Goal: Information Seeking & Learning: Learn about a topic

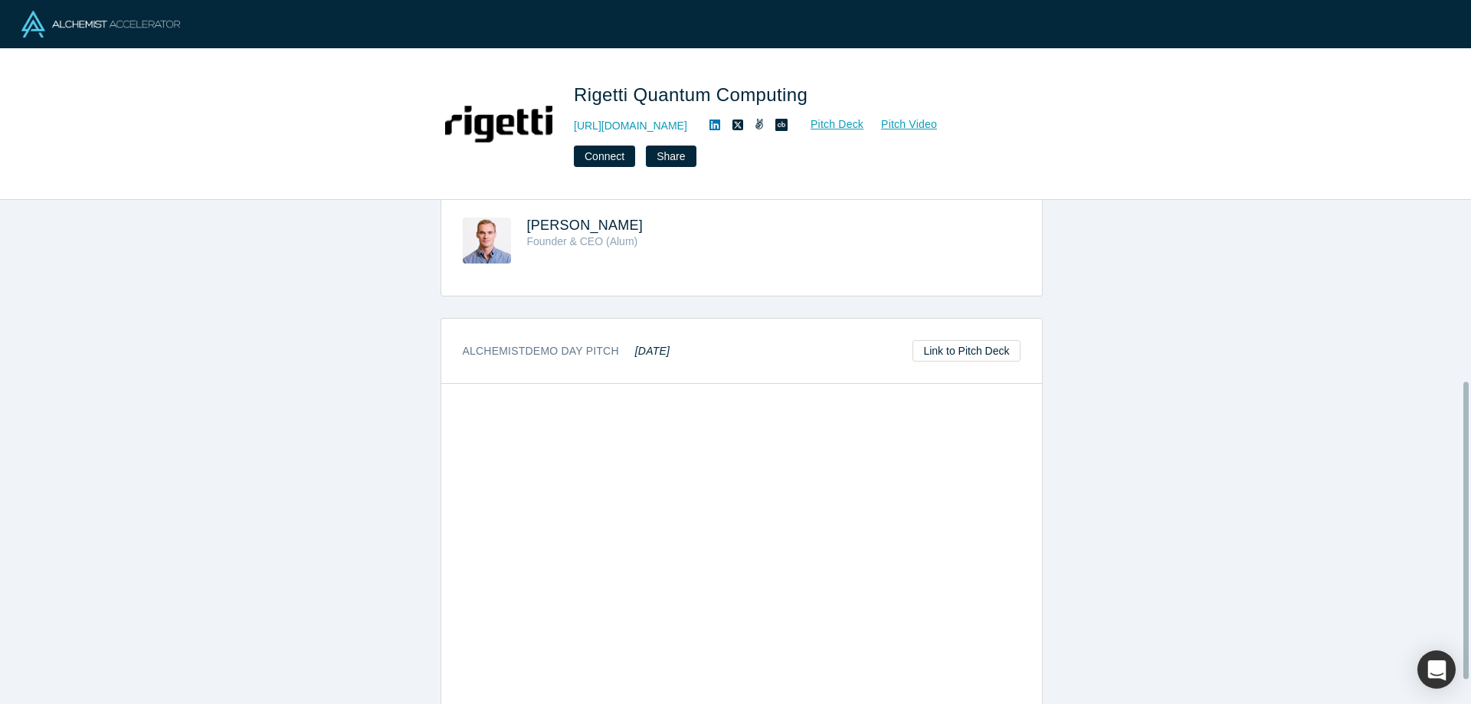
scroll to position [346, 0]
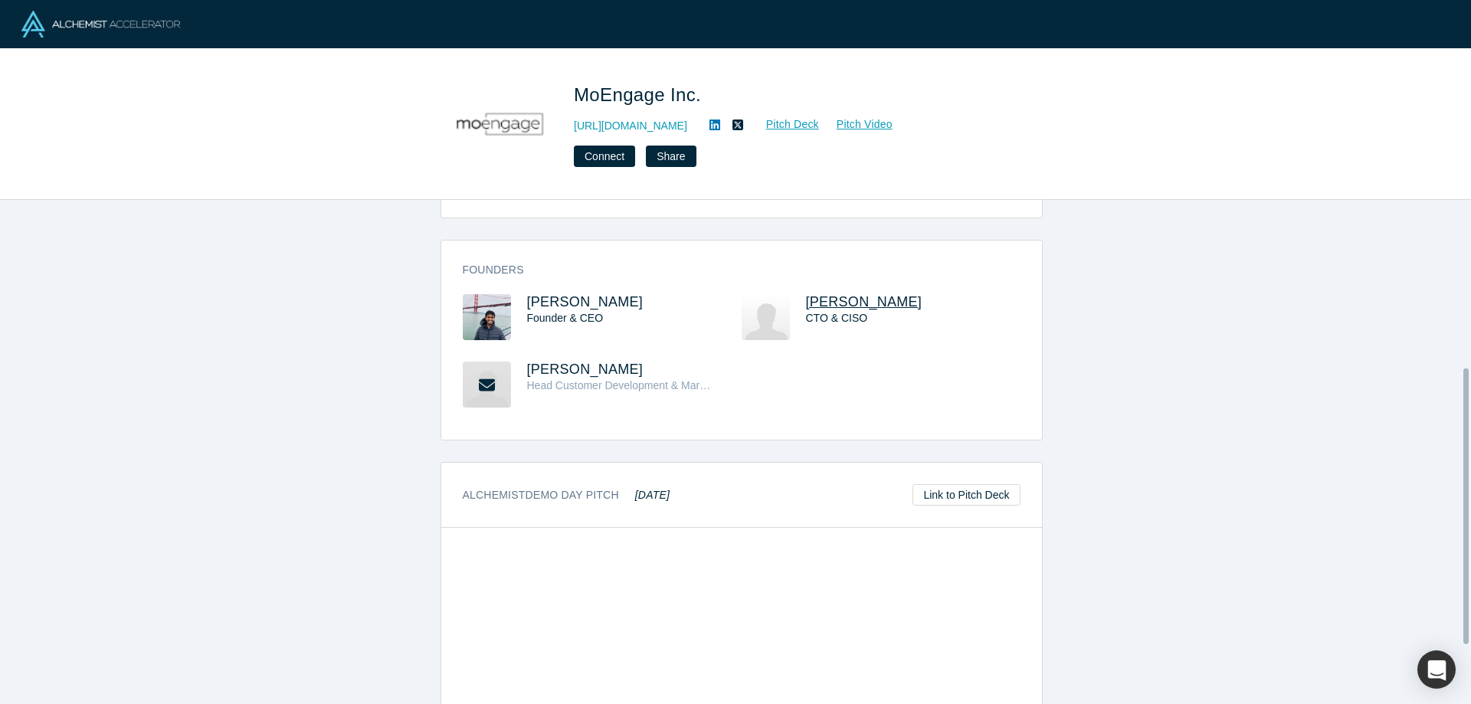
scroll to position [414, 0]
